Goal: Information Seeking & Learning: Learn about a topic

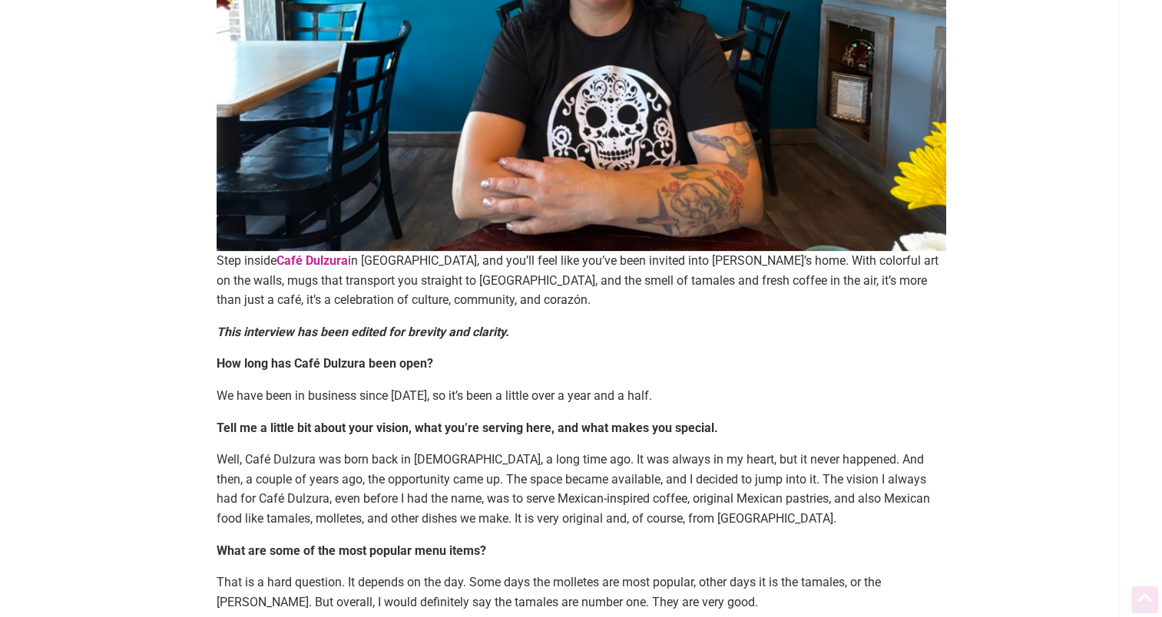
scroll to position [667, 0]
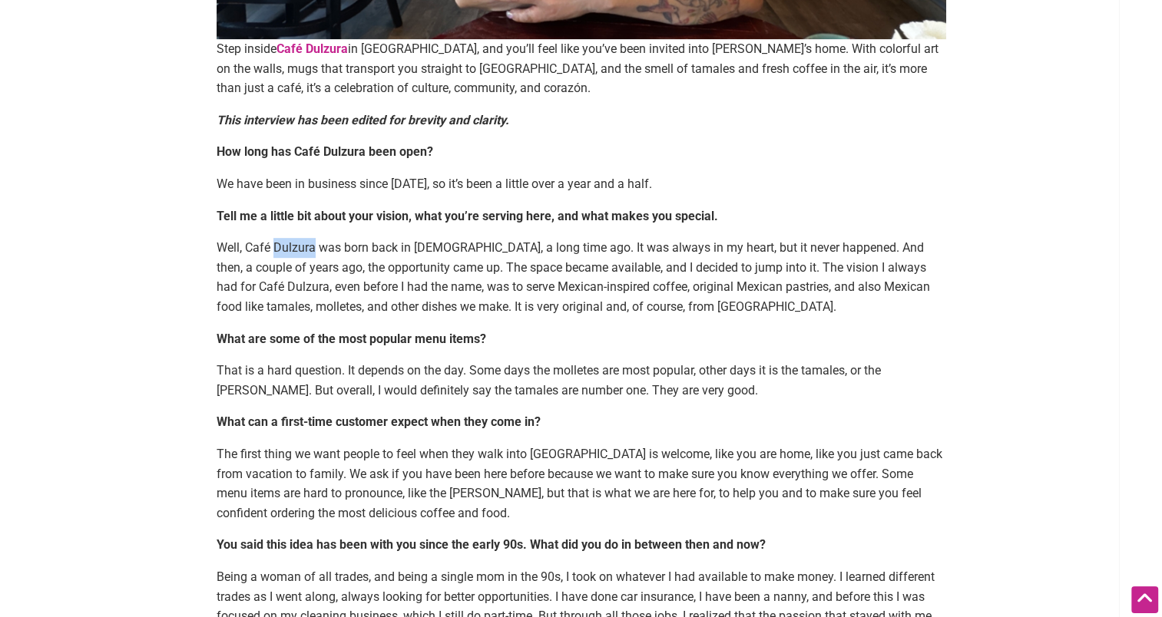
drag, startPoint x: 273, startPoint y: 245, endPoint x: 315, endPoint y: 248, distance: 41.6
click at [315, 248] on p "Well, Café Dulzura was born back in [DEMOGRAPHIC_DATA], a long time ago. It was…" at bounding box center [582, 277] width 730 height 78
drag, startPoint x: 315, startPoint y: 248, endPoint x: 292, endPoint y: 248, distance: 23.0
drag, startPoint x: 888, startPoint y: 372, endPoint x: 261, endPoint y: 389, distance: 626.9
click at [261, 389] on p "That is a hard question. It depends on the day. Some days the molletes are most…" at bounding box center [582, 380] width 730 height 39
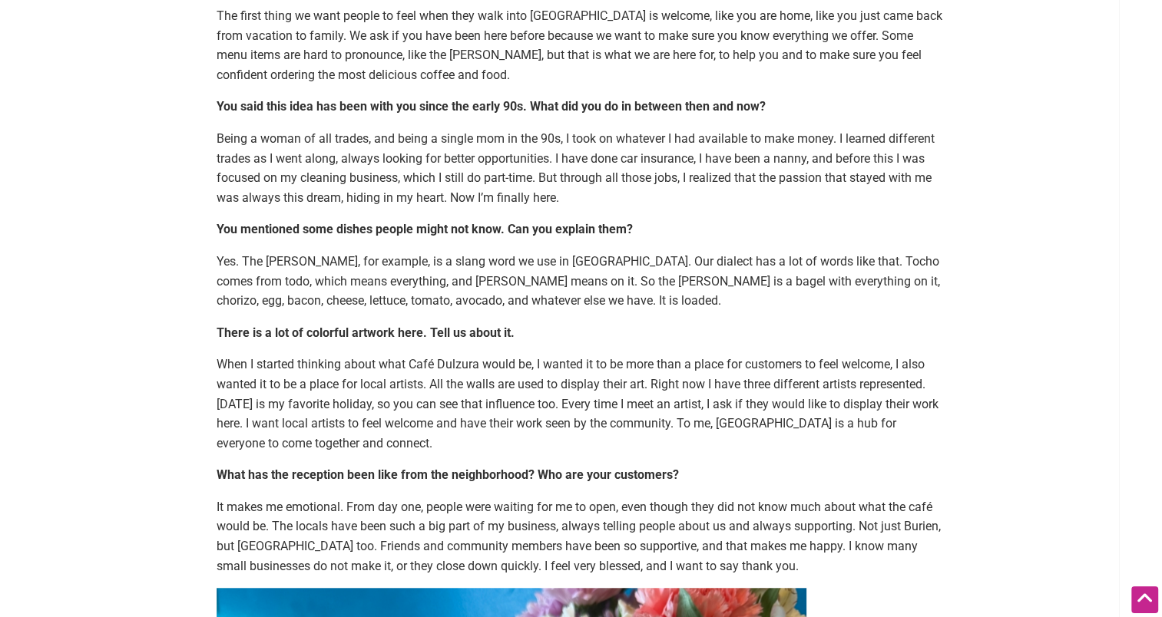
scroll to position [0, 0]
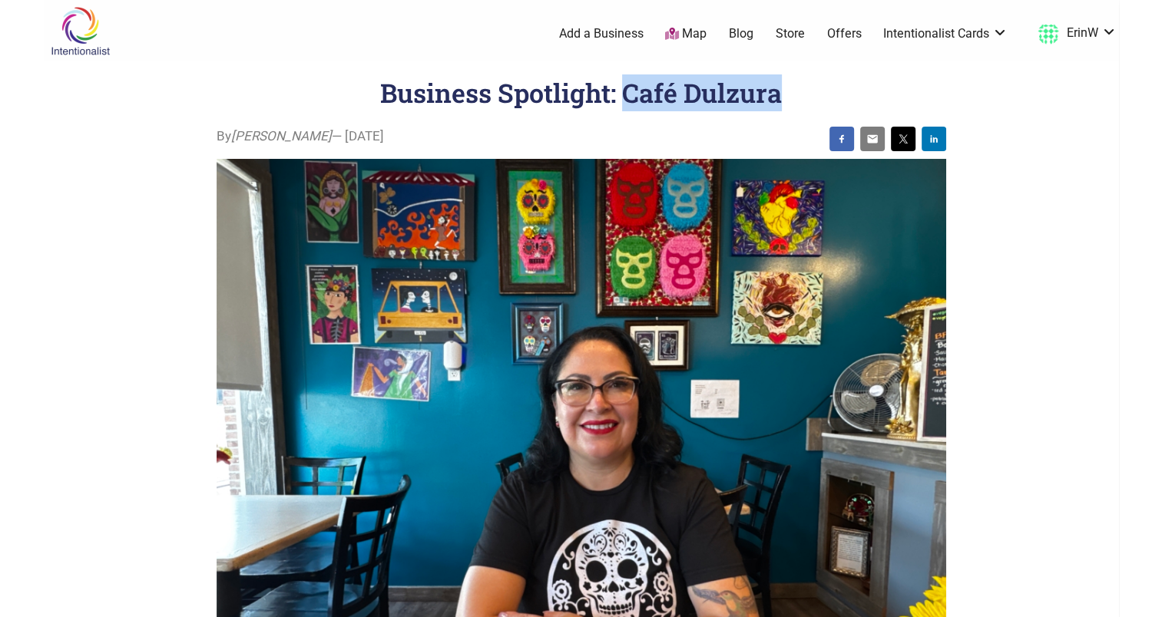
drag, startPoint x: 627, startPoint y: 91, endPoint x: 782, endPoint y: 93, distance: 155.1
click at [782, 93] on h1 "Business Spotlight: Café Dulzura" at bounding box center [581, 92] width 402 height 35
drag, startPoint x: 782, startPoint y: 93, endPoint x: 697, endPoint y: 101, distance: 84.9
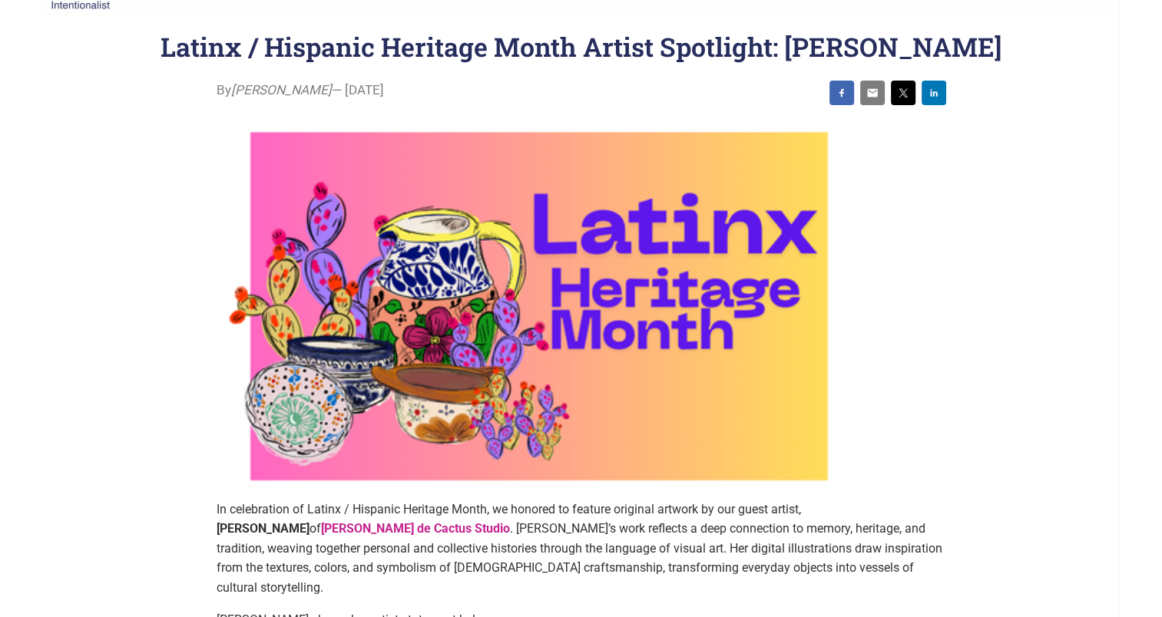
scroll to position [50, 0]
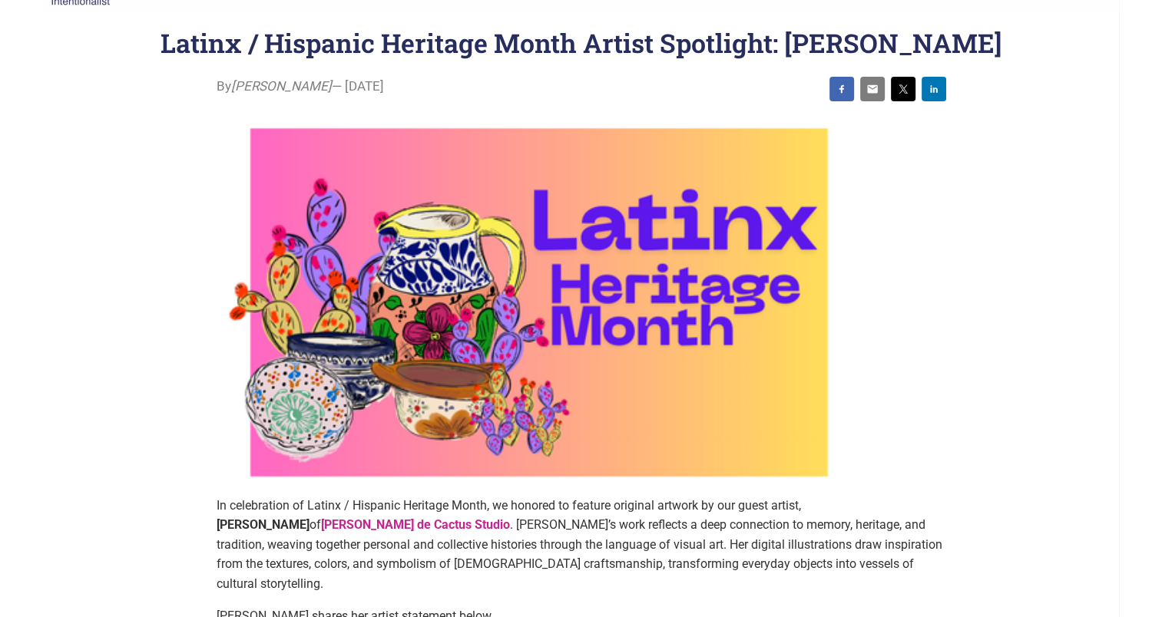
click at [321, 522] on strong "Flor de Cactus Studio" at bounding box center [415, 525] width 189 height 15
